Goal: Task Accomplishment & Management: Complete application form

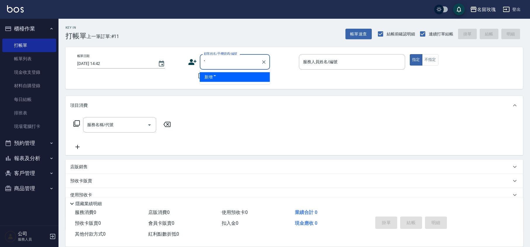
type input "'"
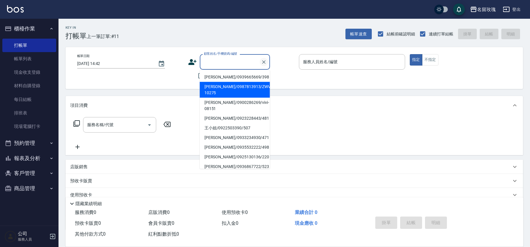
click at [265, 60] on icon "Clear" at bounding box center [264, 62] width 4 height 4
click at [244, 85] on li "[PERSON_NAME]/0987813913/ZWVI-10275" at bounding box center [235, 90] width 70 height 16
type input "[PERSON_NAME]/0987813913/ZWVI-10275"
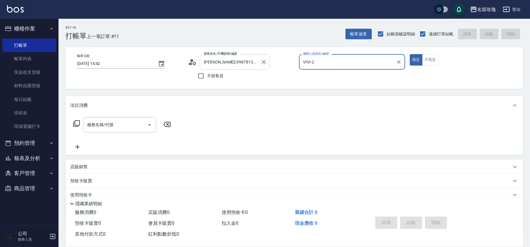
type input "VIVI-2"
click at [264, 61] on icon "Clear" at bounding box center [264, 62] width 6 height 6
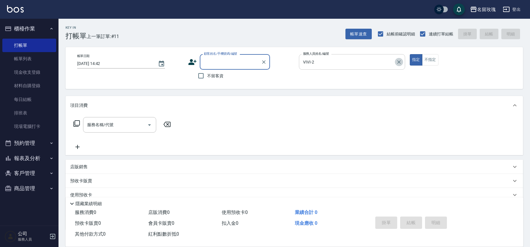
click at [399, 61] on icon "Clear" at bounding box center [399, 62] width 6 height 6
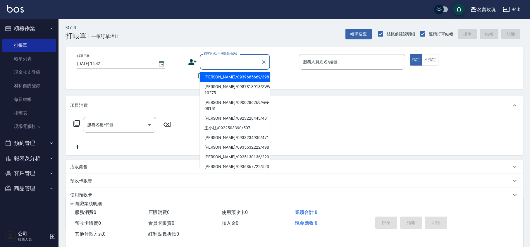
click at [254, 61] on input "顧客姓名/手機號碼/編號" at bounding box center [230, 62] width 56 height 10
